Goal: Transaction & Acquisition: Purchase product/service

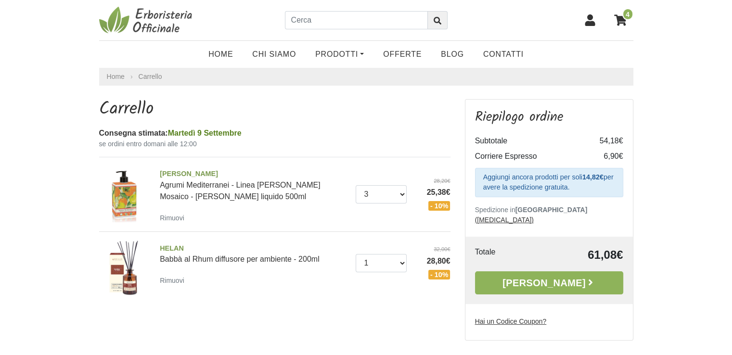
select select "2"
click at [356, 185] on select "0 (Rimuovi) 1 2 3 4 5" at bounding box center [381, 194] width 51 height 18
click at [346, 51] on link "Prodotti" at bounding box center [339, 54] width 68 height 19
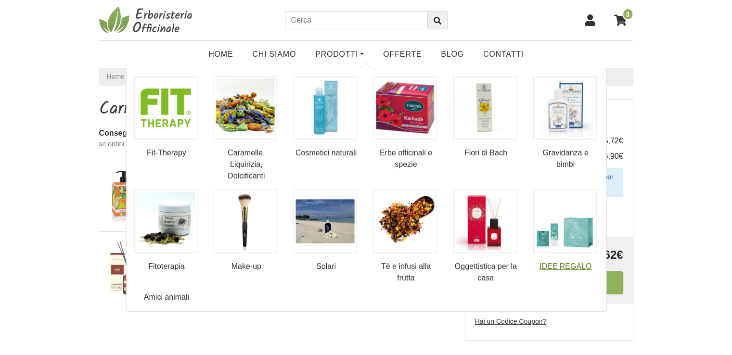
click at [578, 235] on img at bounding box center [565, 222] width 64 height 64
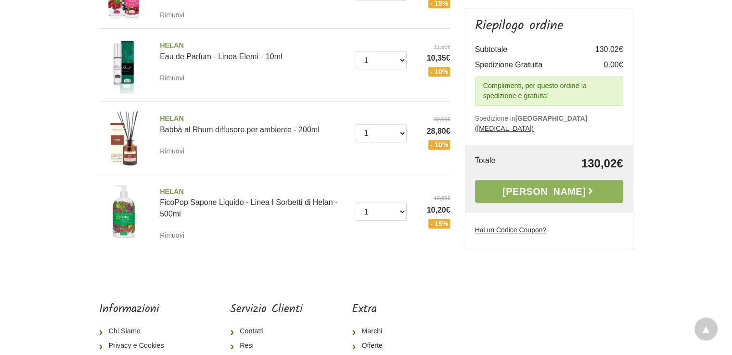
scroll to position [510, 0]
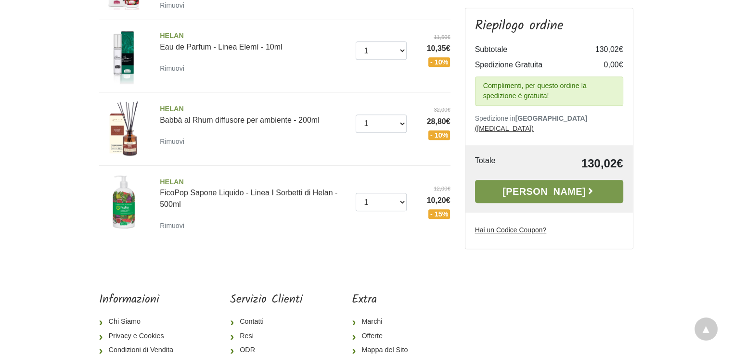
click at [568, 180] on link "[PERSON_NAME]" at bounding box center [549, 191] width 148 height 23
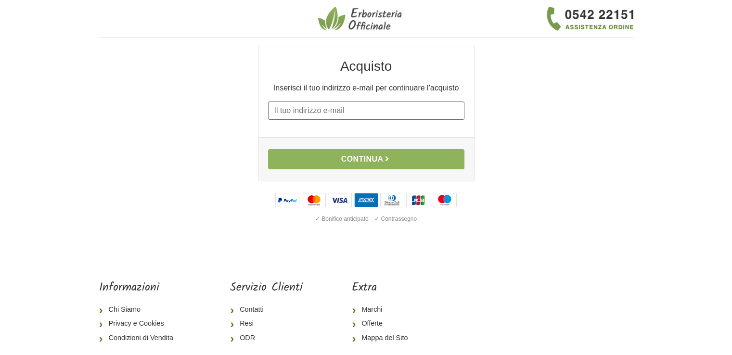
click at [297, 114] on input "E-mail" at bounding box center [366, 111] width 196 height 18
type input "[EMAIL_ADDRESS][DOMAIN_NAME]"
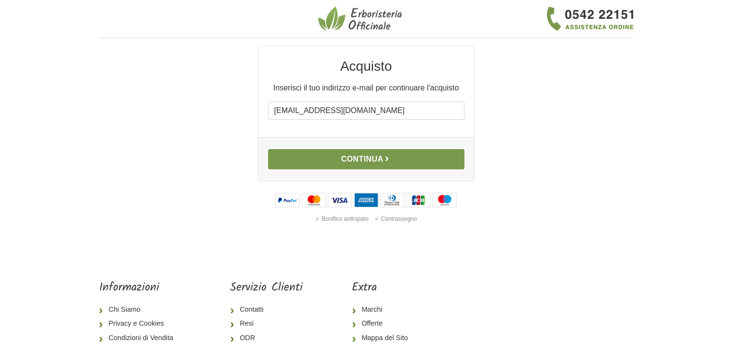
click at [354, 160] on button "Continua" at bounding box center [366, 159] width 196 height 20
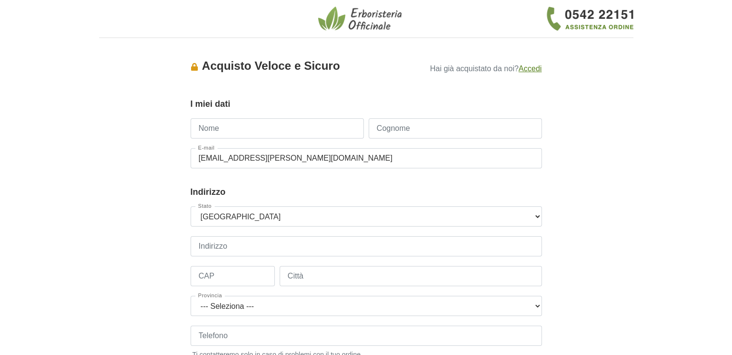
click at [235, 124] on input "Nome" at bounding box center [277, 128] width 173 height 20
type input "[PERSON_NAME]"
type input "massabo"
type input "3454405868"
click at [244, 247] on input "Indirizzo" at bounding box center [366, 246] width 351 height 20
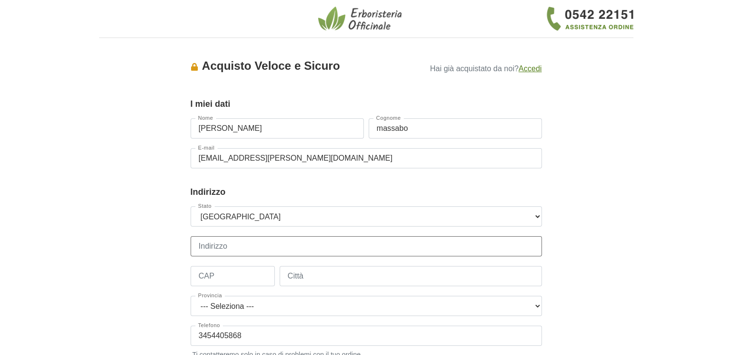
type input "fraz bovini 5"
type input "17020"
type input "stellanello"
select select "3928"
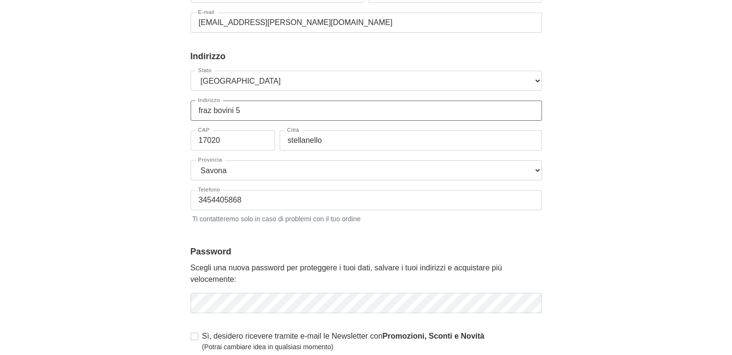
scroll to position [137, 0]
drag, startPoint x: 249, startPoint y: 199, endPoint x: 182, endPoint y: 209, distance: 67.2
click at [182, 209] on div "Accesso × Accedi per completare il tuo acquisto più velocemente. E-mail [EMAIL_…" at bounding box center [366, 162] width 548 height 506
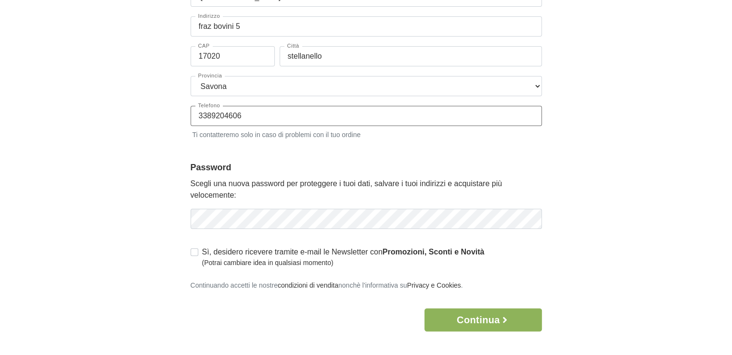
scroll to position [221, 0]
type input "3389204606"
click at [202, 253] on label "Sì, desidero ricevere tramite e-mail le Newsletter con Promozioni, Sconti e Nov…" at bounding box center [343, 256] width 282 height 22
click at [193, 253] on input "Sì, desidero ricevere tramite e-mail le Newsletter con Promozioni, Sconti e Nov…" at bounding box center [195, 250] width 8 height 10
checkbox input "true"
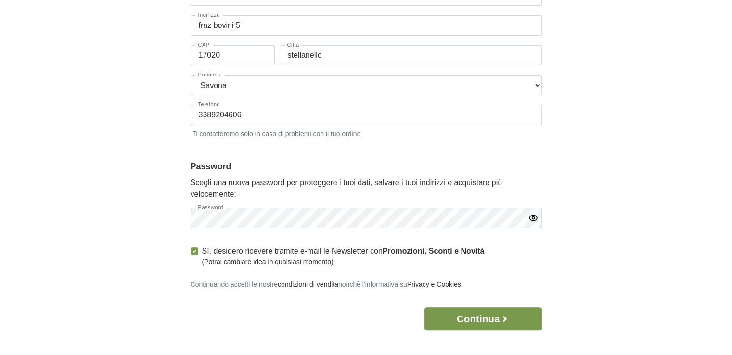
click at [491, 318] on button "Continua" at bounding box center [482, 318] width 117 height 23
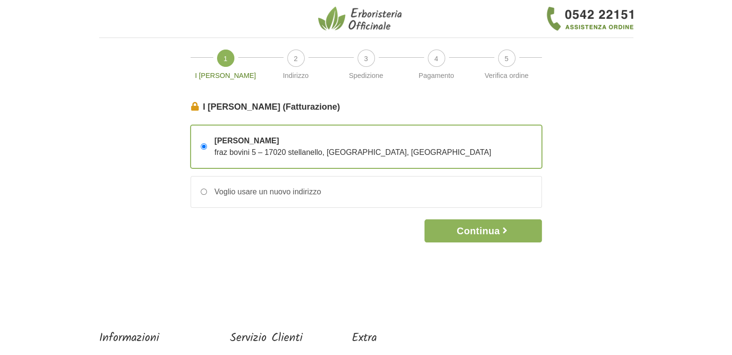
click at [500, 233] on button "Continua" at bounding box center [482, 230] width 117 height 23
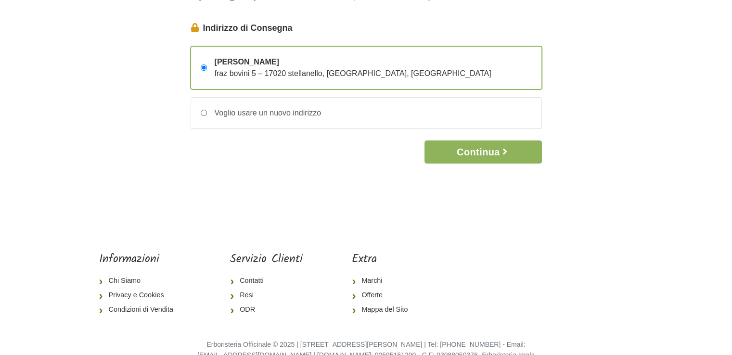
scroll to position [81, 0]
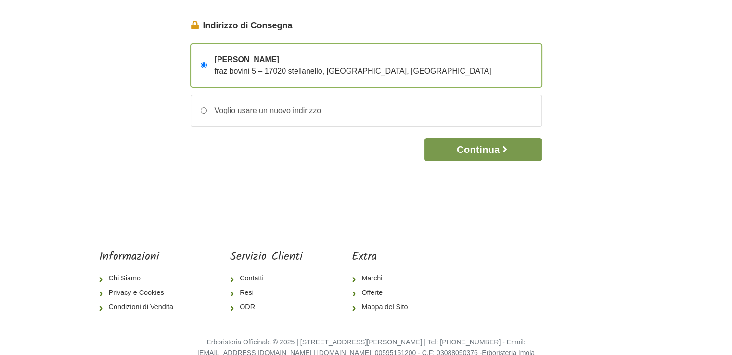
click at [495, 148] on button "Continua" at bounding box center [482, 149] width 117 height 23
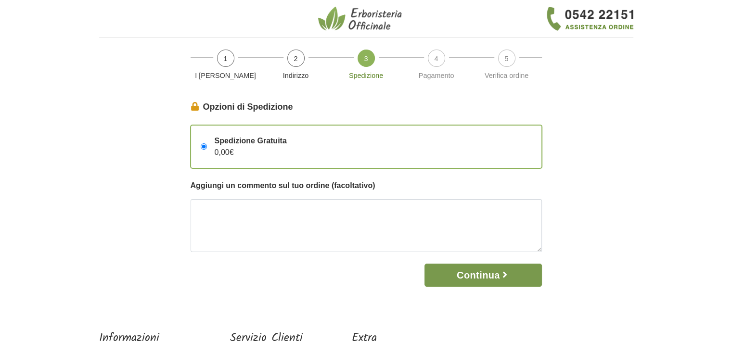
click at [489, 276] on button "Continua" at bounding box center [482, 275] width 117 height 23
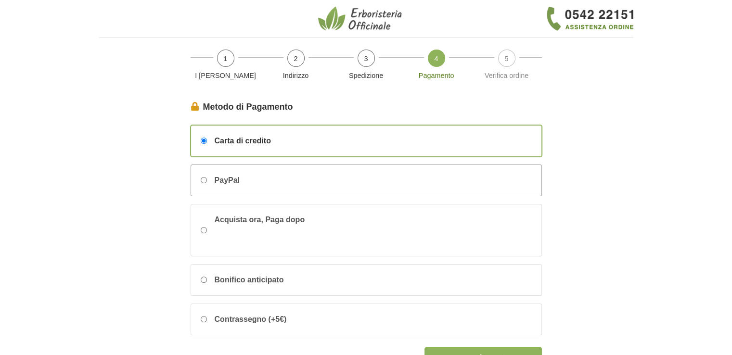
click at [203, 179] on input "PayPal" at bounding box center [204, 180] width 6 height 6
radio input "true"
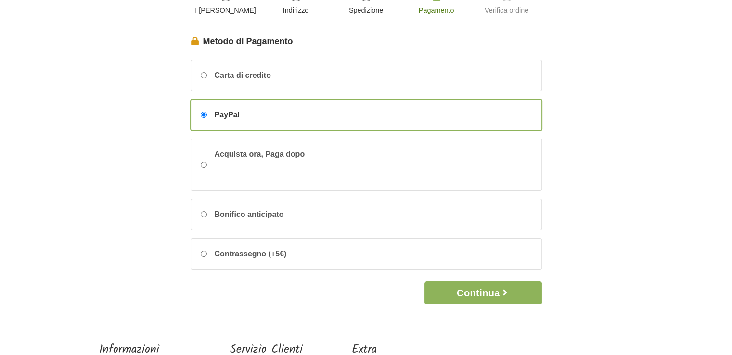
scroll to position [71, 0]
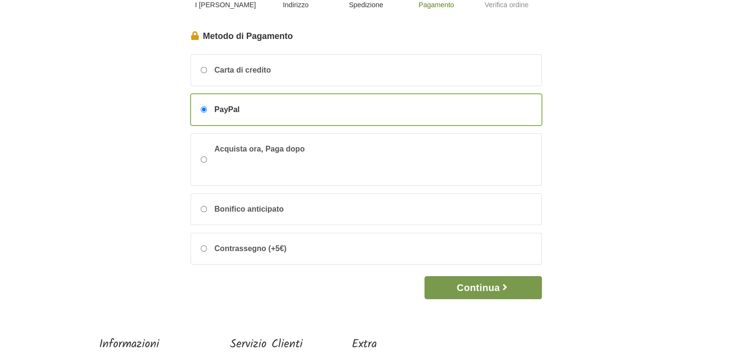
click at [499, 283] on button "Continua" at bounding box center [482, 287] width 117 height 23
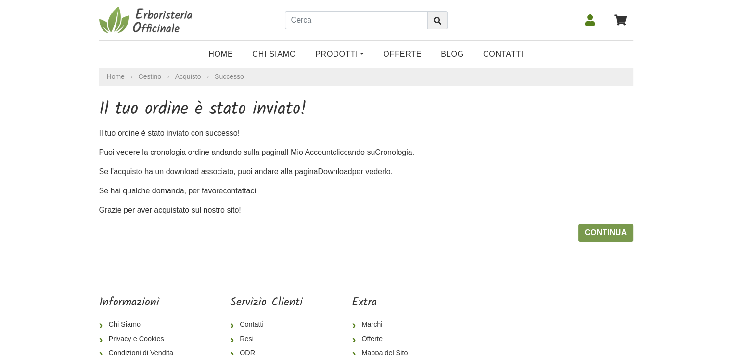
click at [602, 228] on link "Continua" at bounding box center [605, 233] width 55 height 18
